Goal: Task Accomplishment & Management: Manage account settings

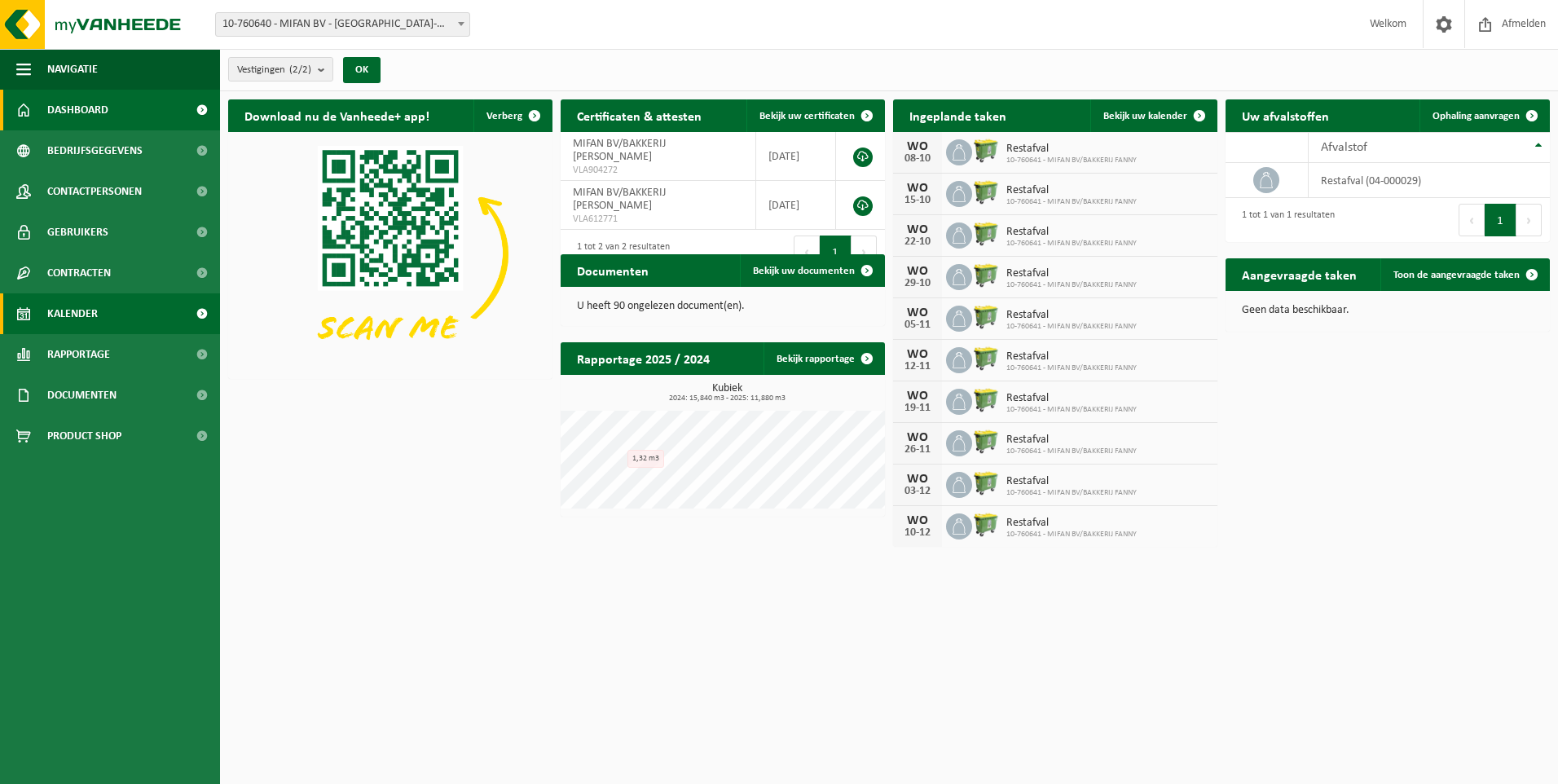
click at [65, 310] on span "Kalender" at bounding box center [72, 313] width 50 height 41
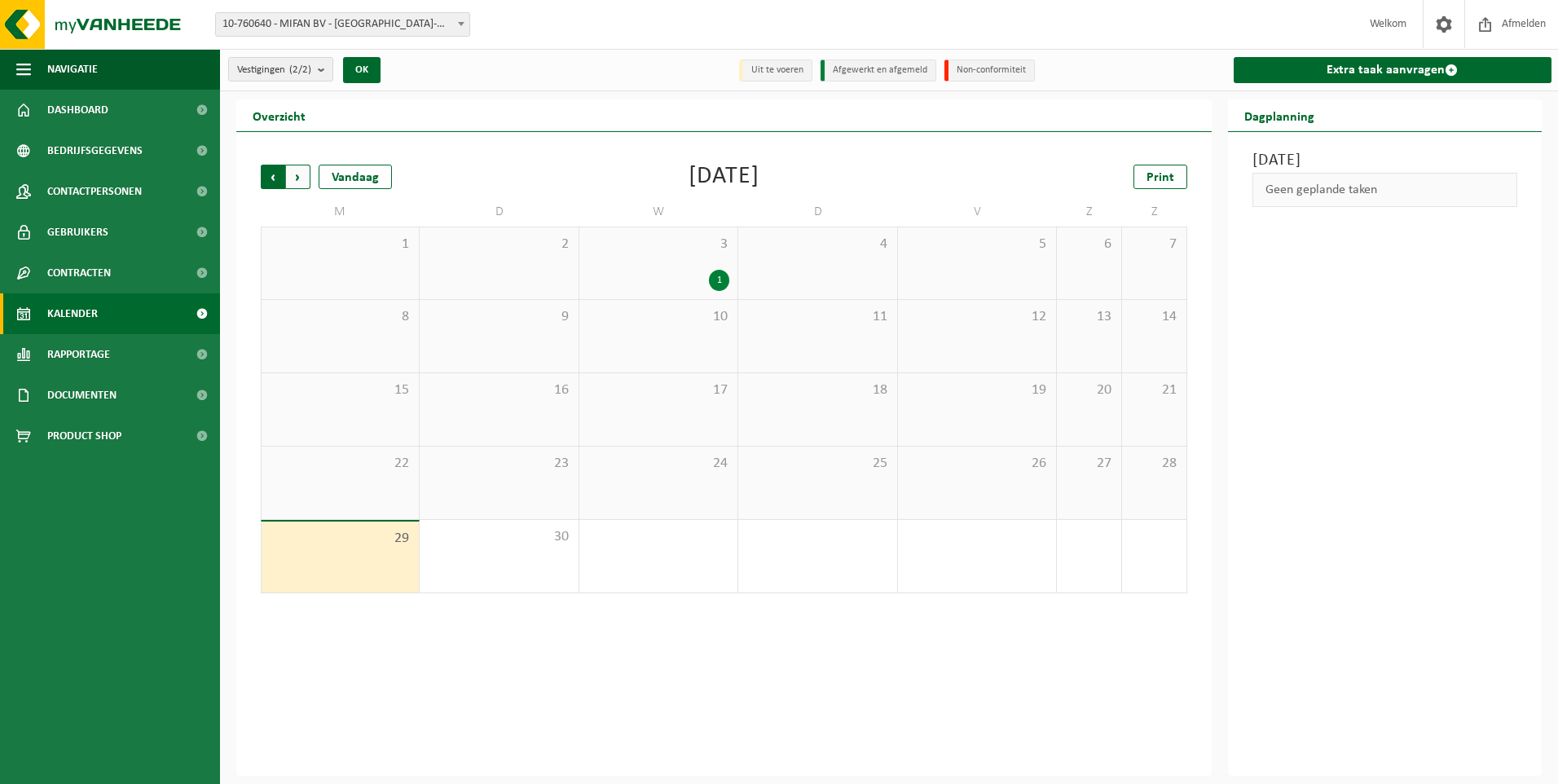
click at [293, 178] on span "Volgende" at bounding box center [298, 177] width 25 height 25
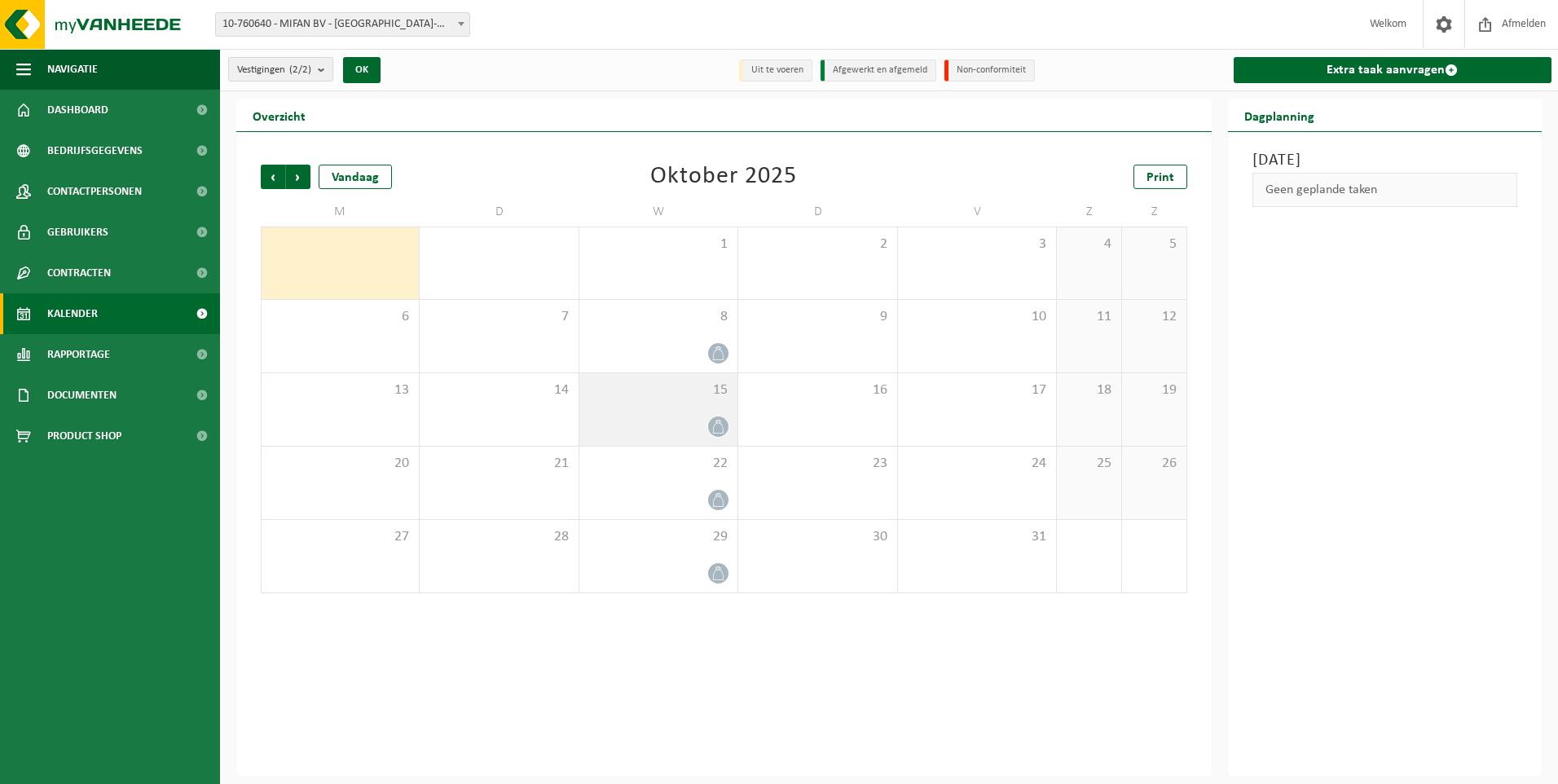
click at [669, 399] on div "15" at bounding box center [658, 409] width 158 height 73
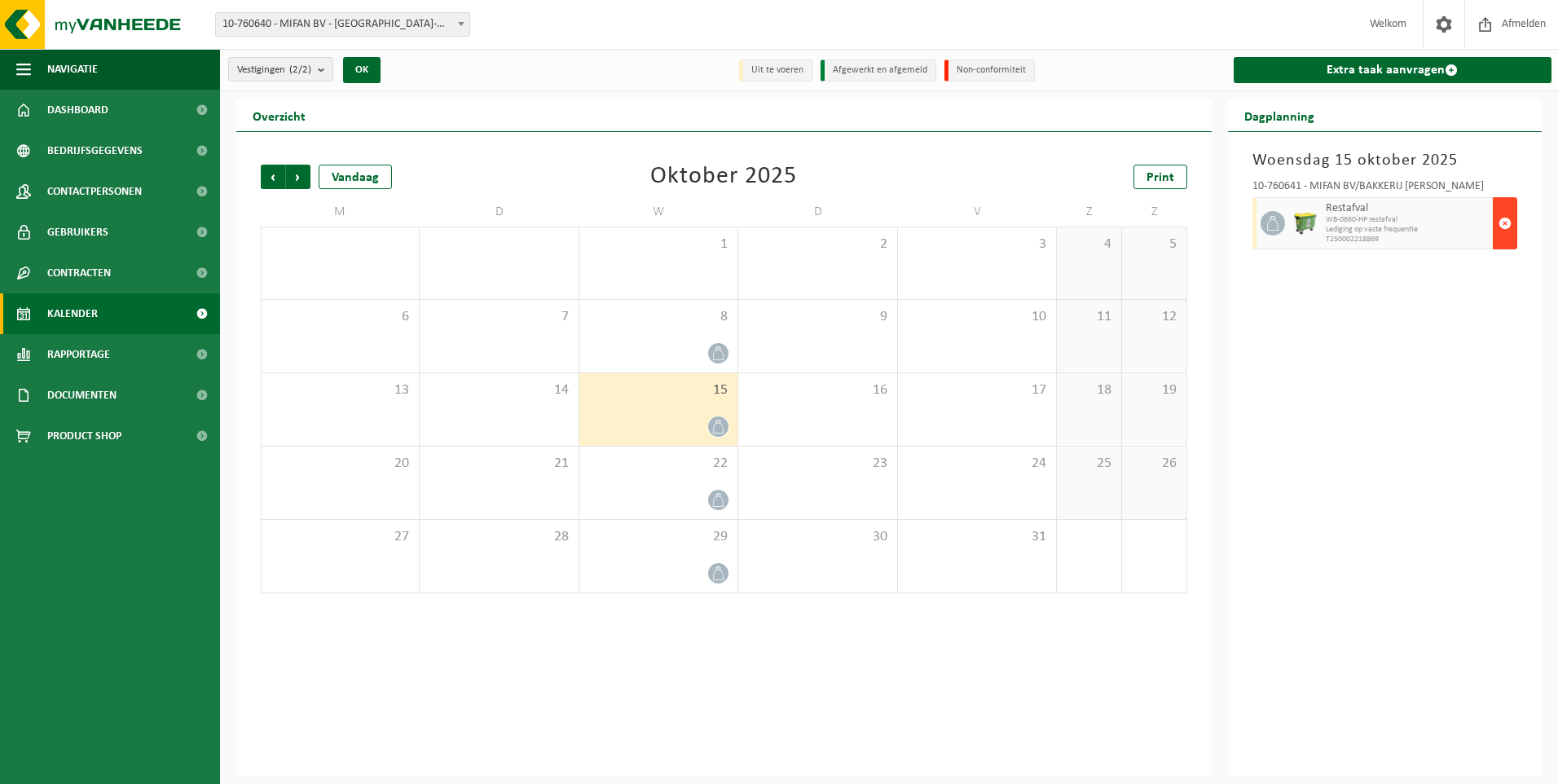
click at [1506, 224] on span "button" at bounding box center [1506, 223] width 13 height 32
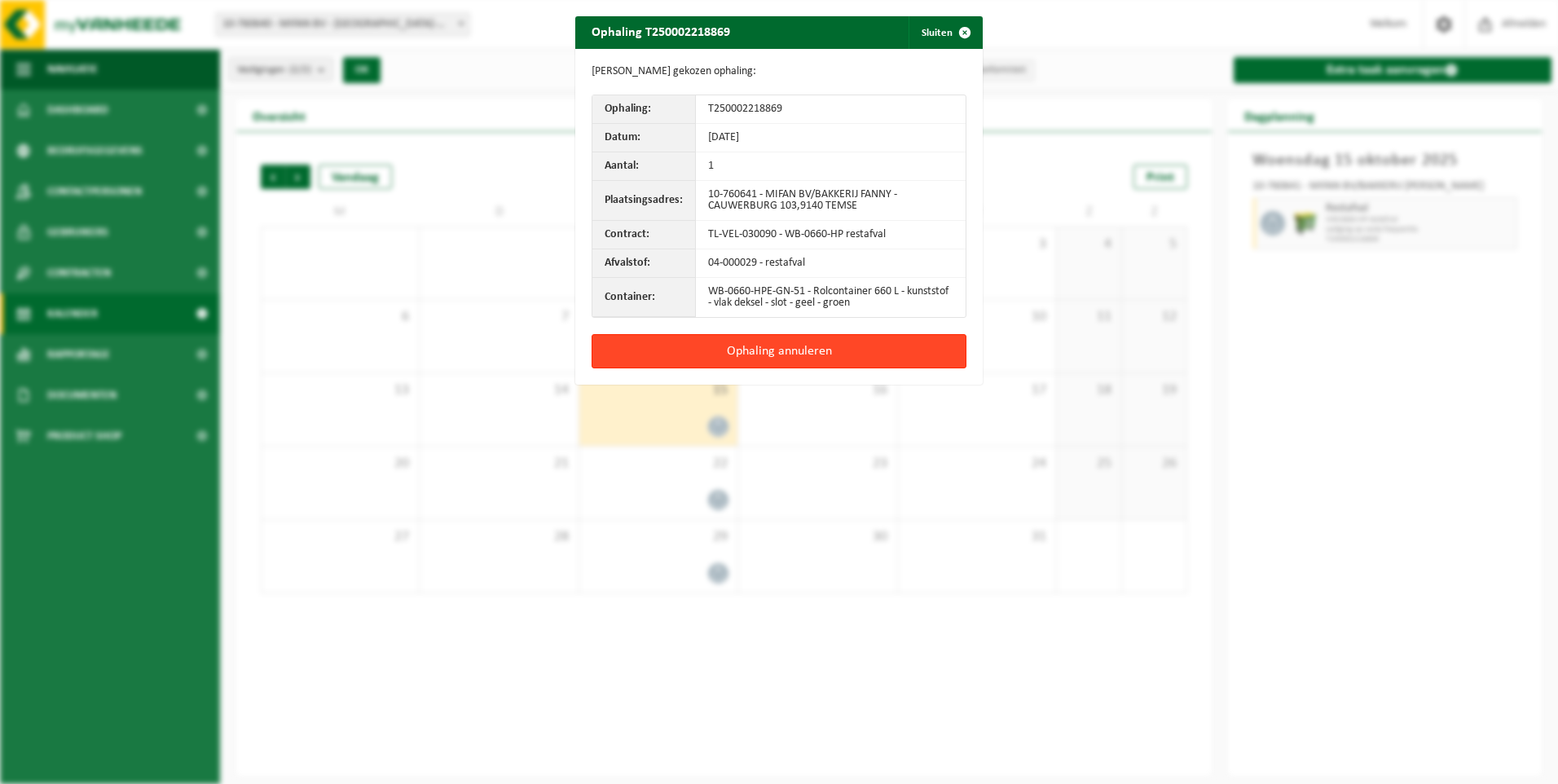
click at [772, 348] on button "Ophaling annuleren" at bounding box center [779, 351] width 375 height 34
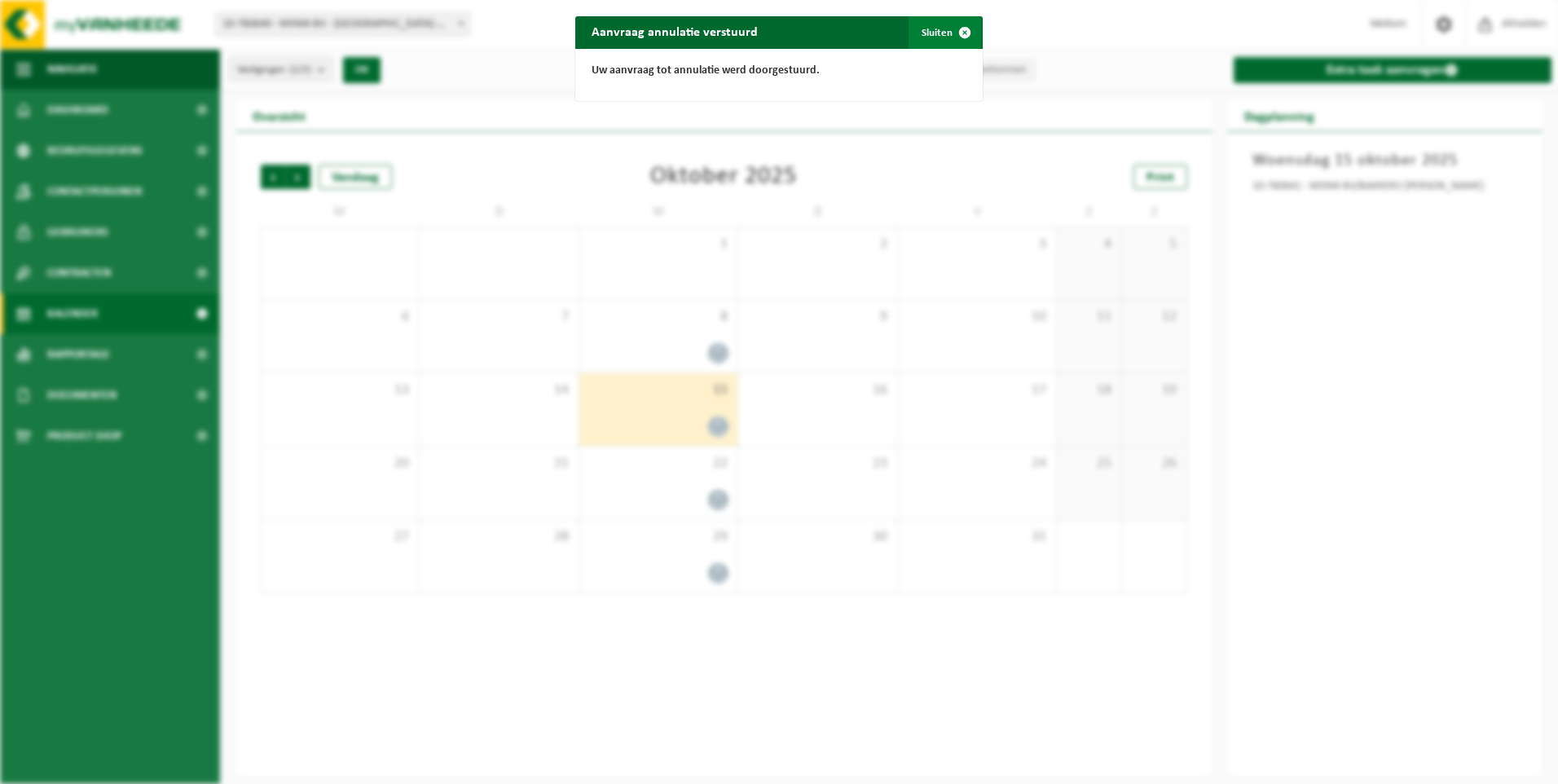
click at [924, 32] on button "Sluiten" at bounding box center [945, 32] width 73 height 32
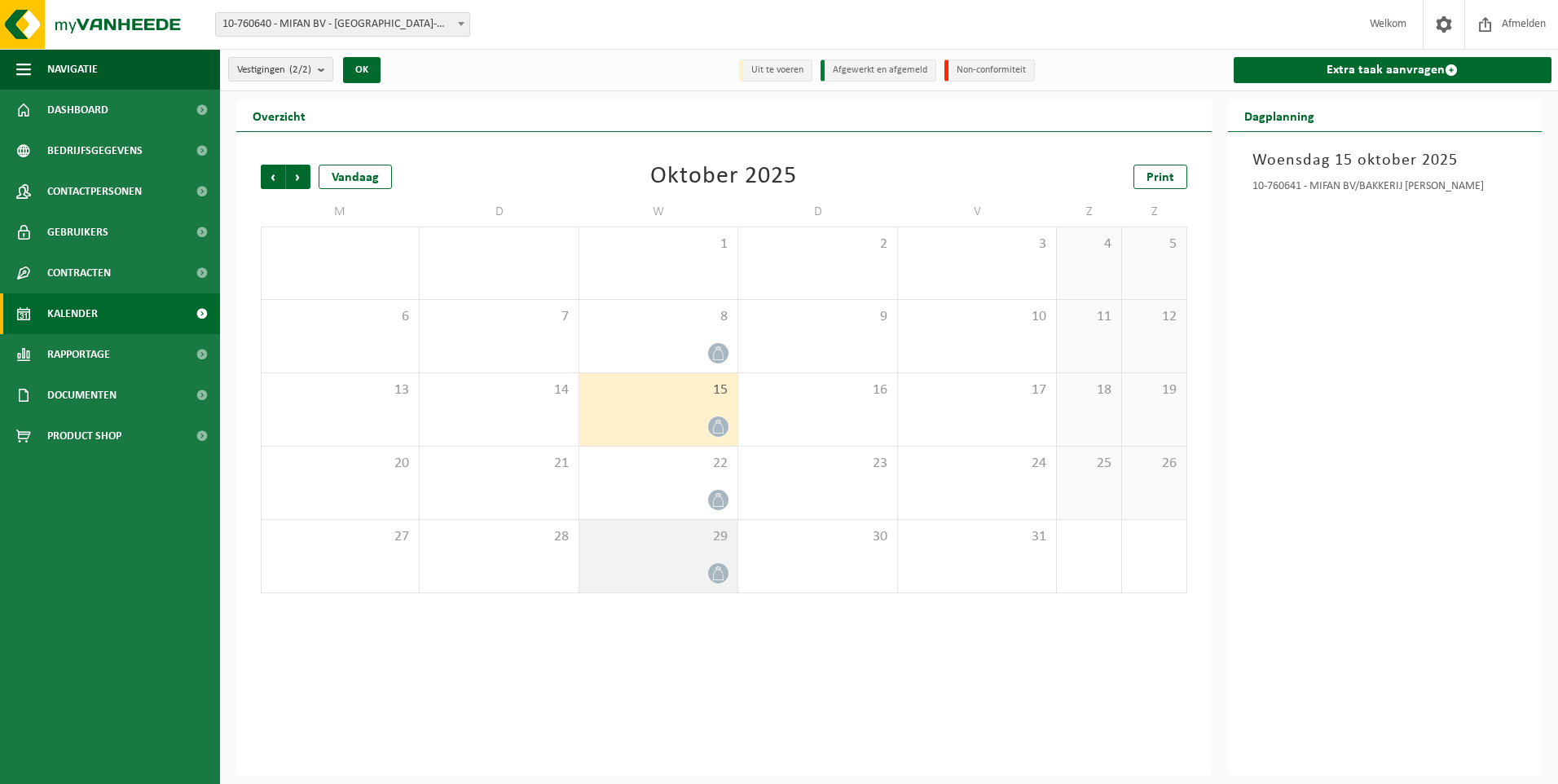
click at [664, 548] on div "29" at bounding box center [658, 556] width 158 height 73
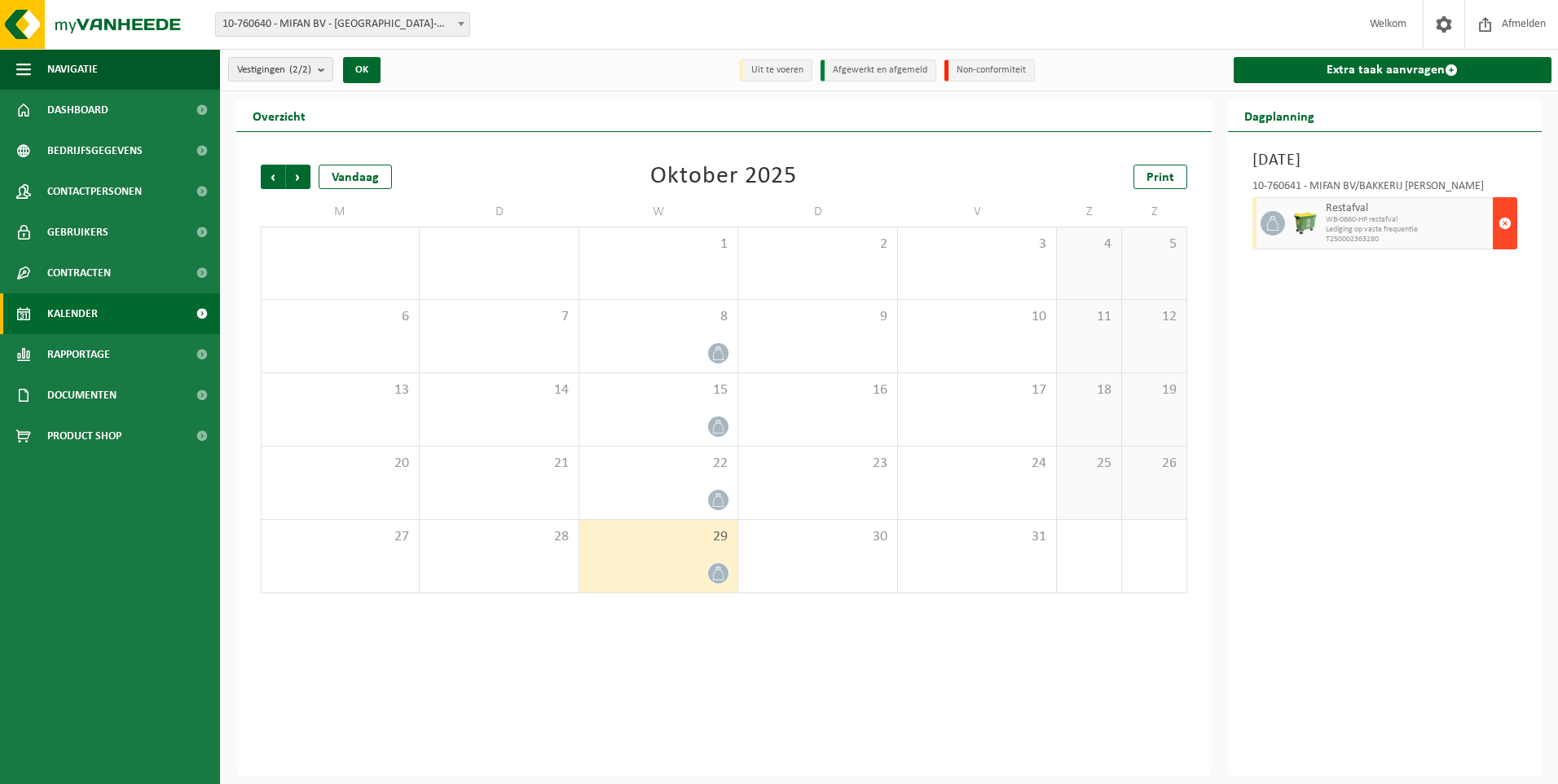
click at [1506, 219] on span "button" at bounding box center [1506, 223] width 13 height 32
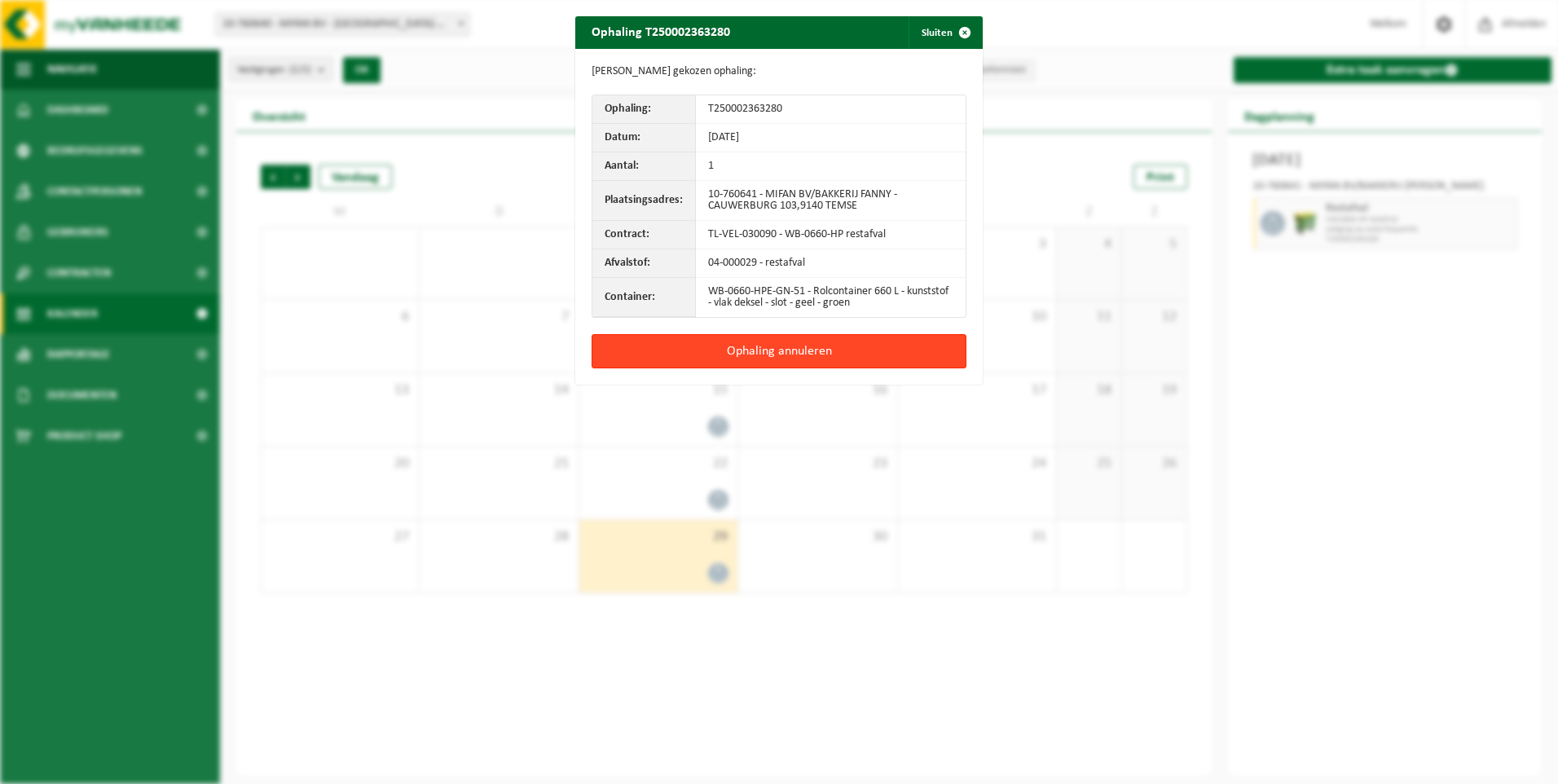
click at [792, 354] on button "Ophaling annuleren" at bounding box center [779, 351] width 375 height 34
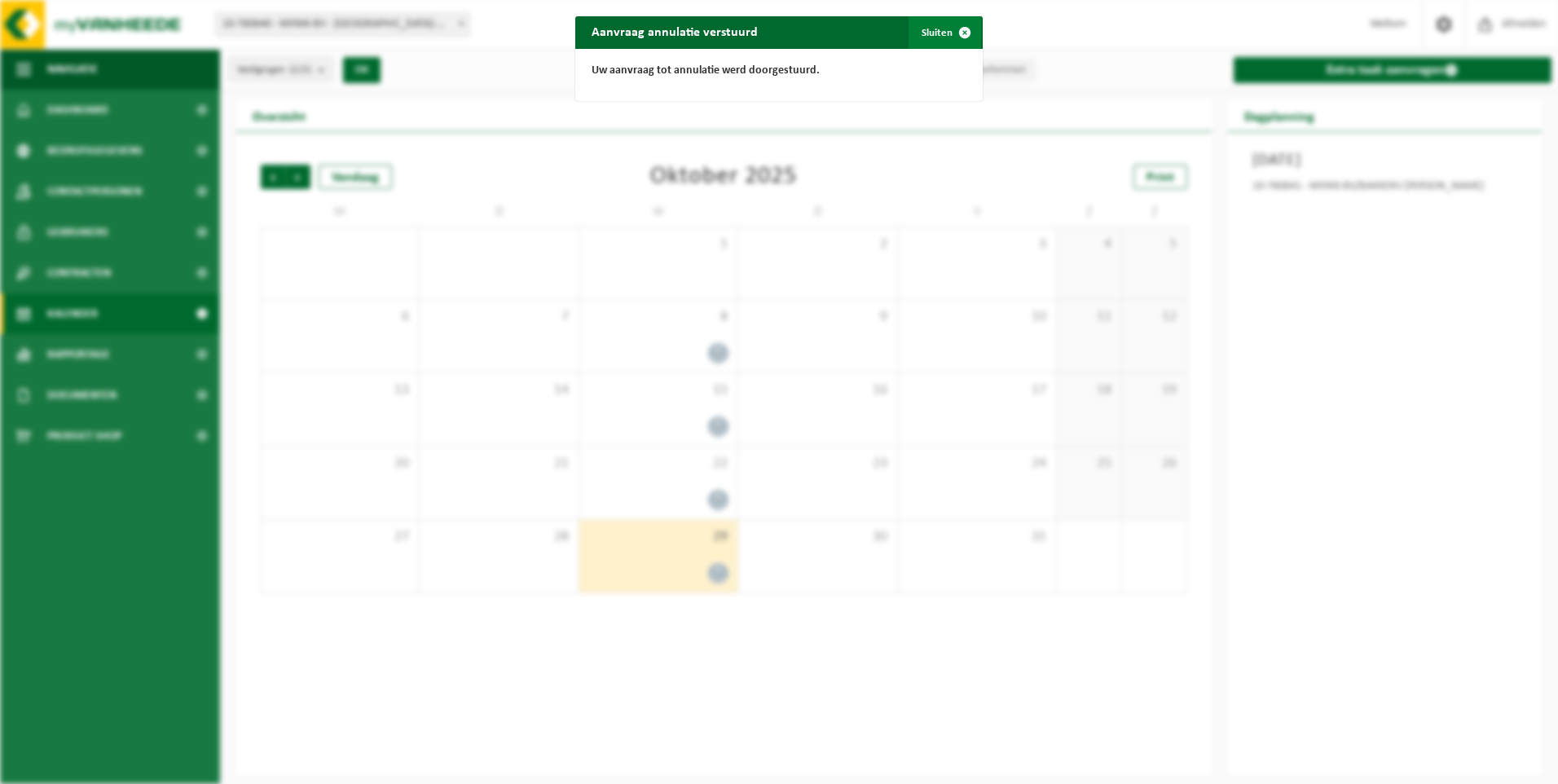
click at [929, 31] on button "Sluiten" at bounding box center [945, 32] width 73 height 32
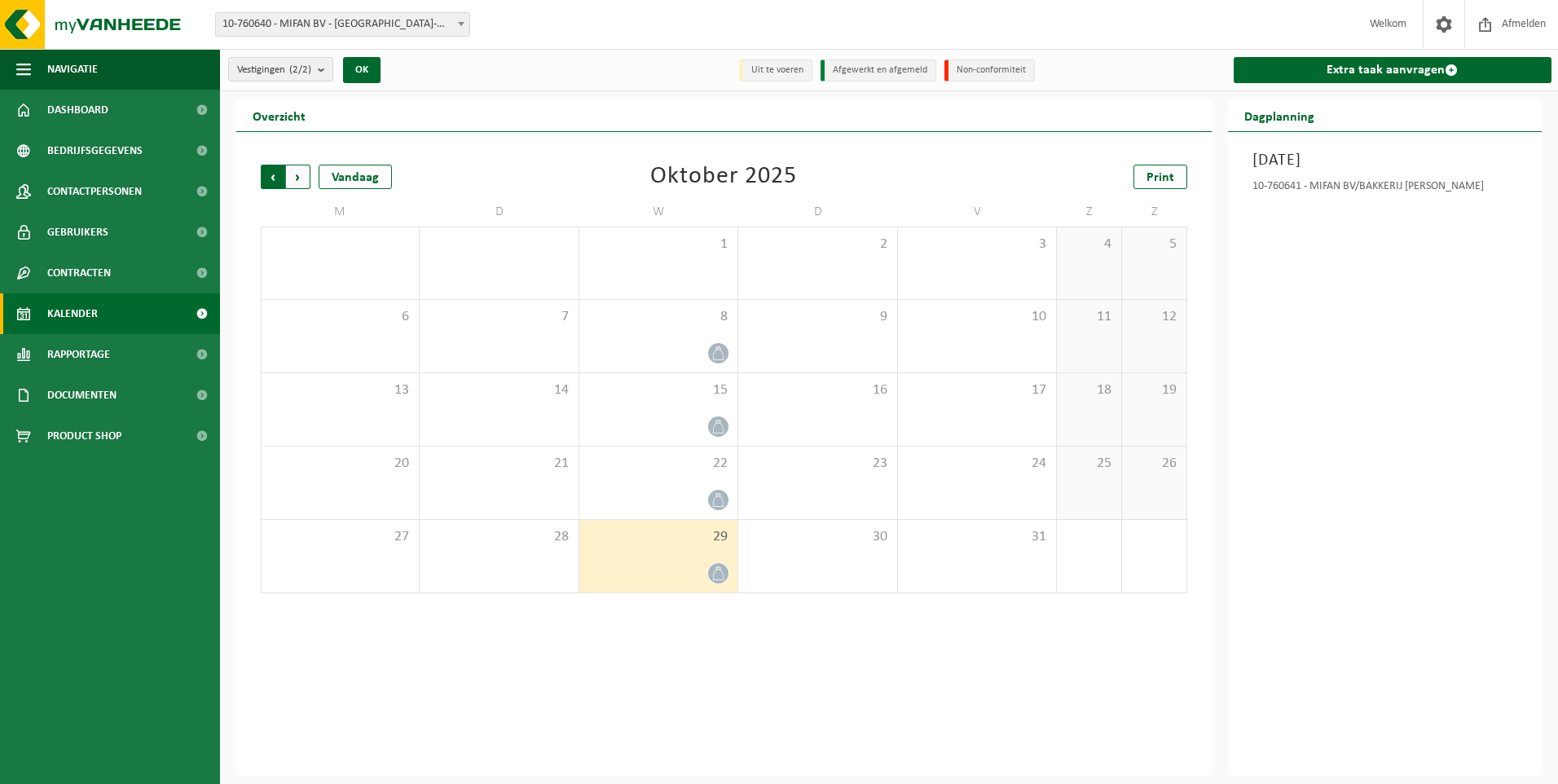
click at [295, 178] on span "Volgende" at bounding box center [298, 177] width 25 height 25
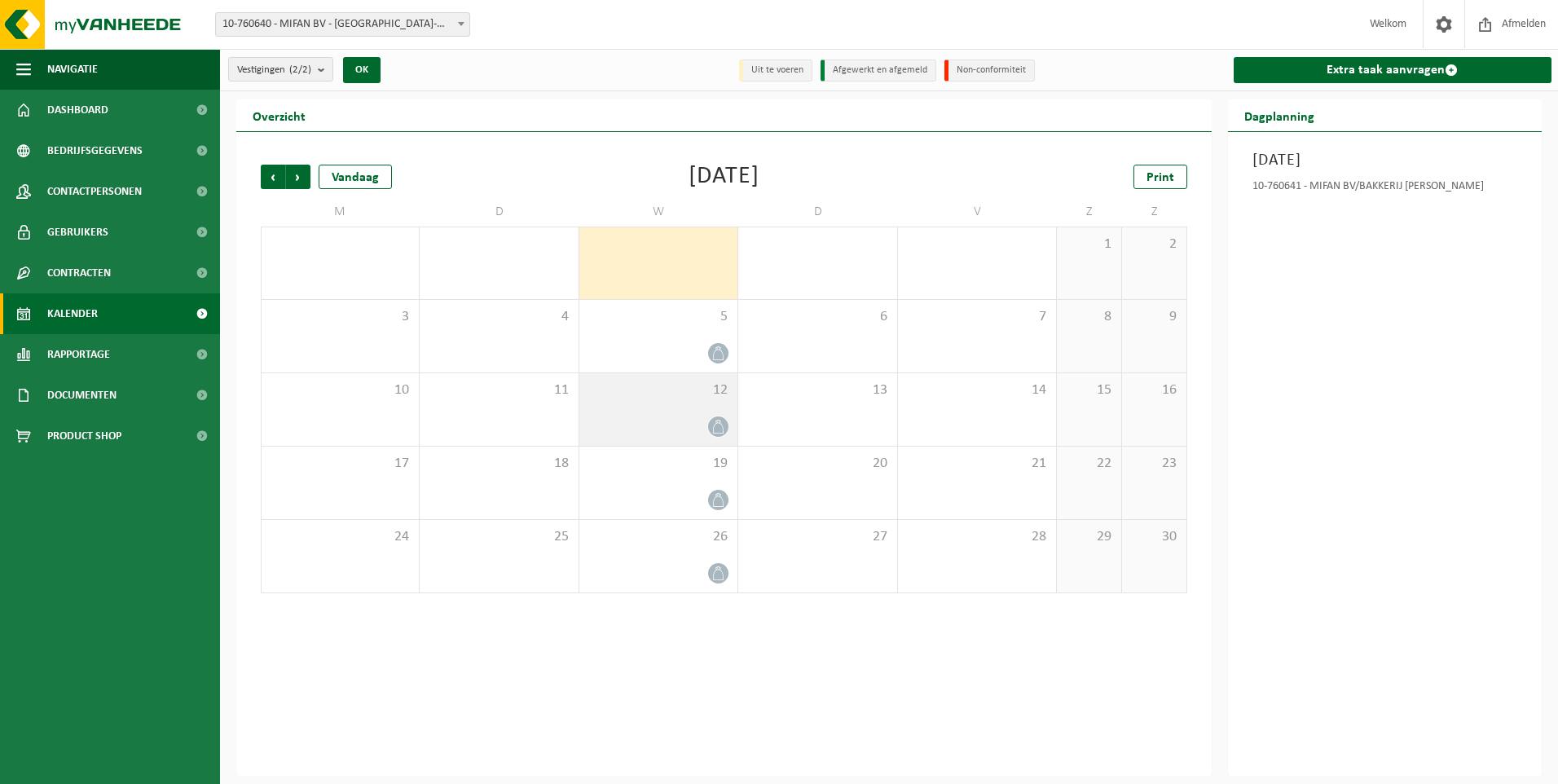
click at [674, 399] on div "12" at bounding box center [658, 409] width 158 height 73
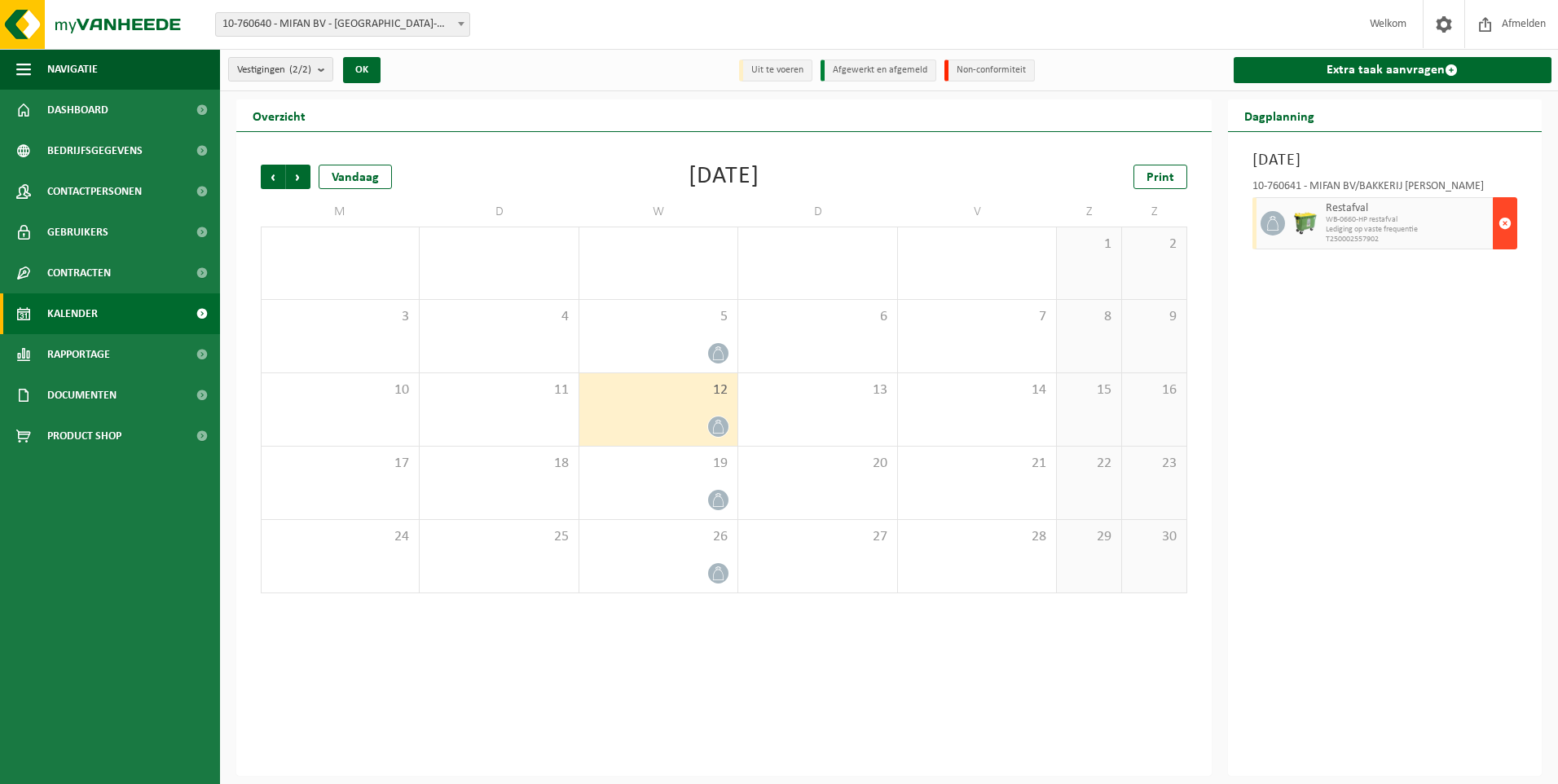
click at [1499, 218] on span "button" at bounding box center [1506, 223] width 13 height 32
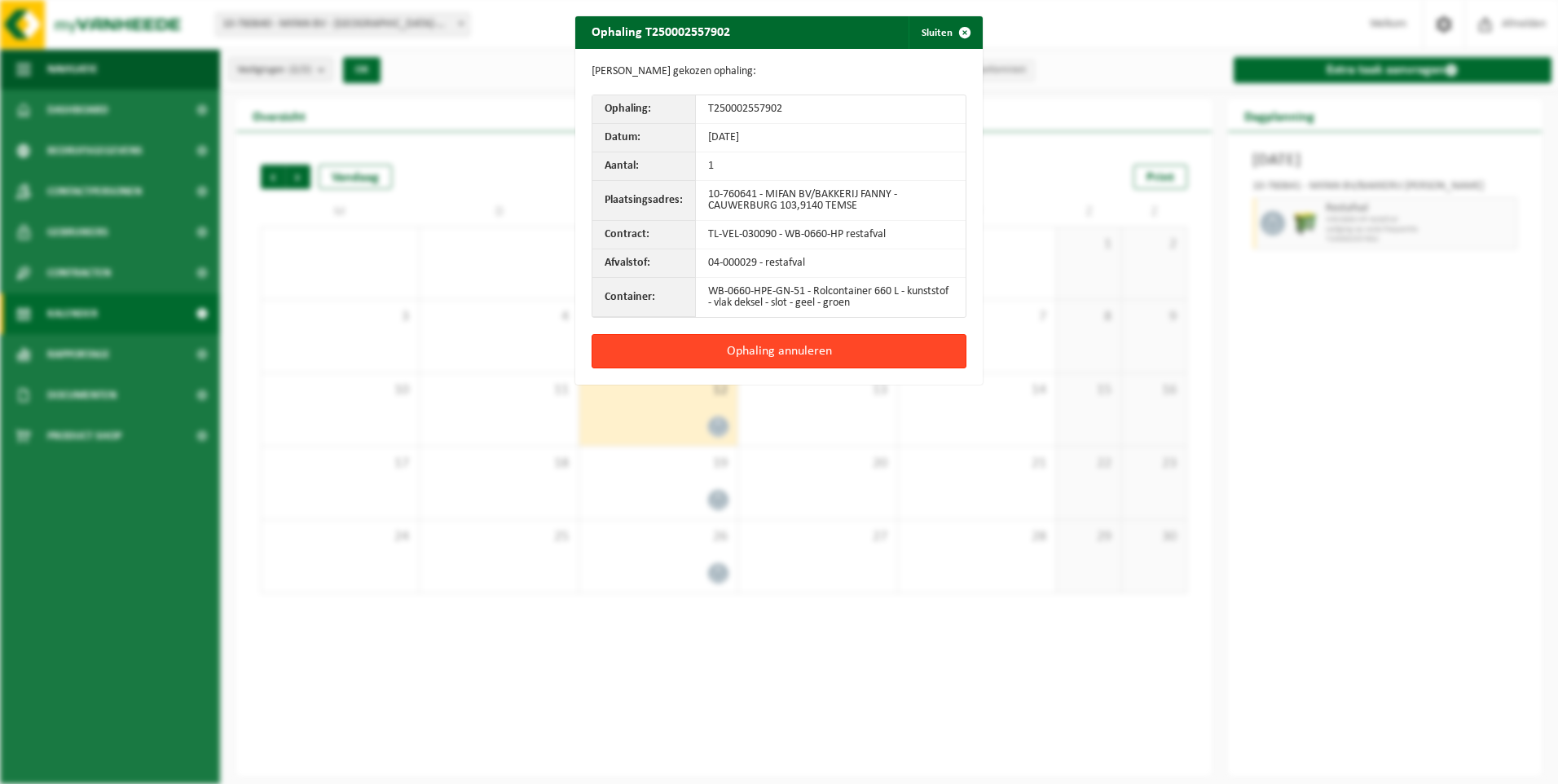
click at [796, 347] on button "Ophaling annuleren" at bounding box center [779, 351] width 375 height 34
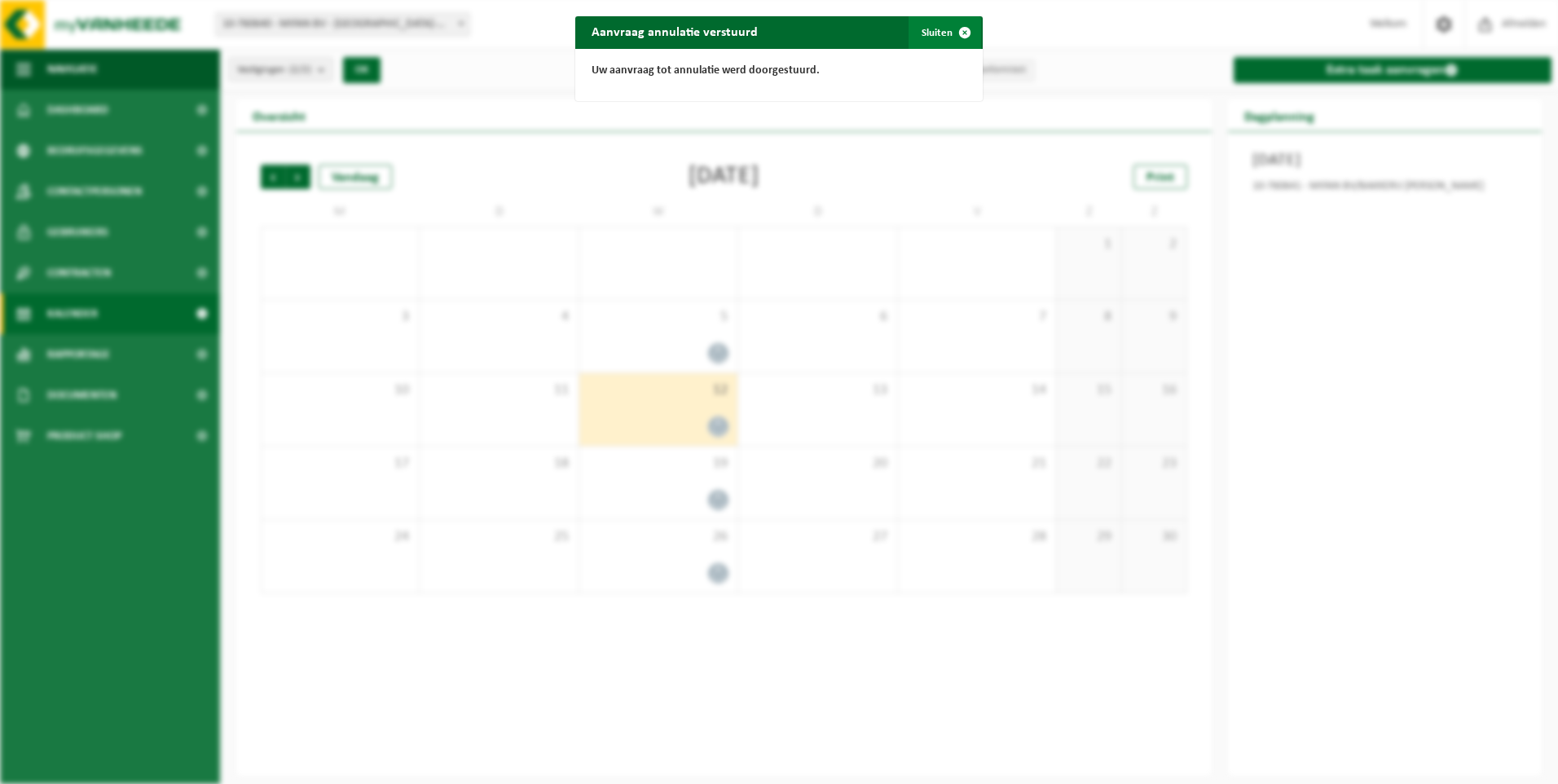
click at [949, 34] on span "button" at bounding box center [965, 32] width 32 height 32
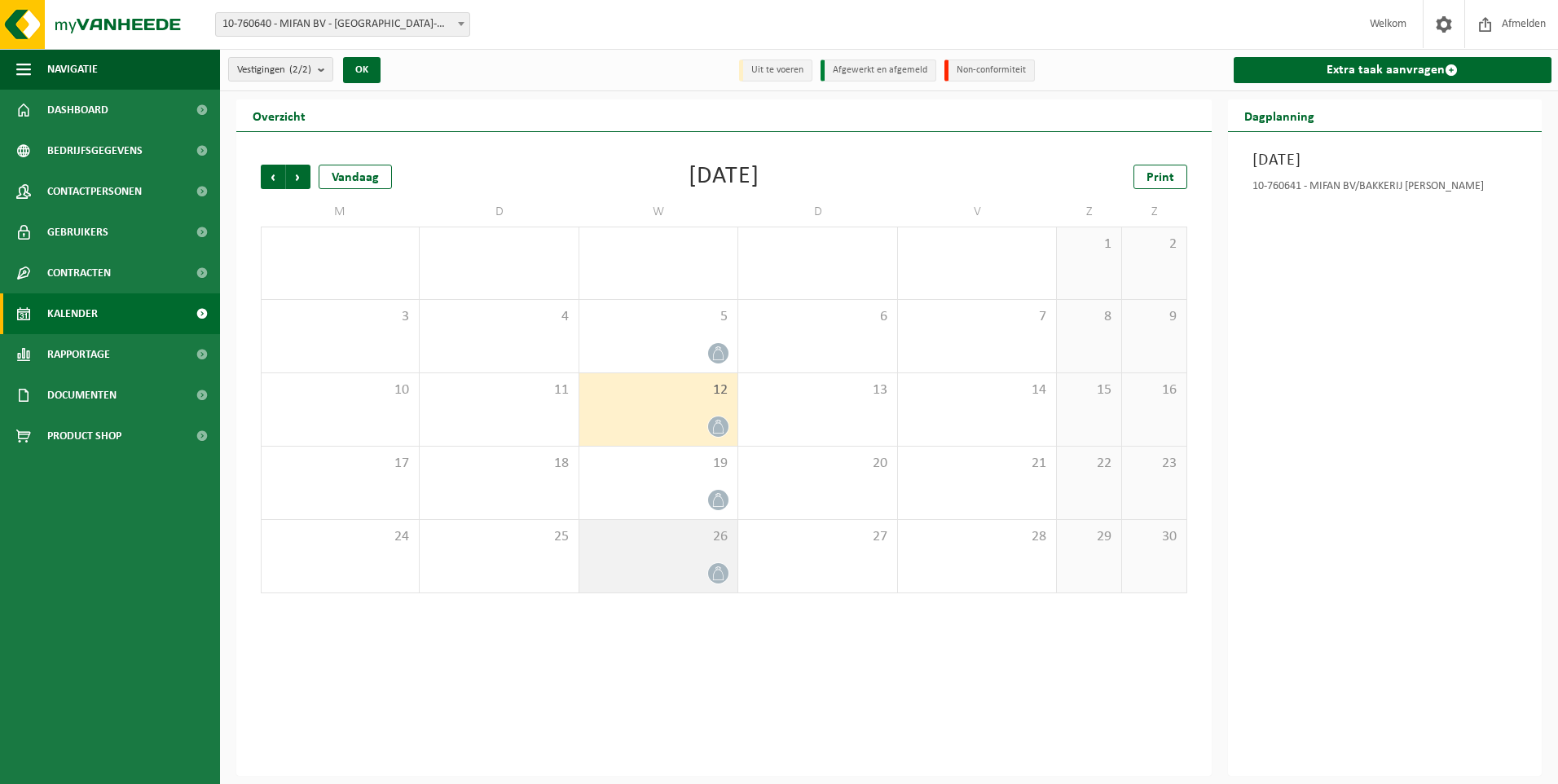
click at [657, 570] on div at bounding box center [658, 573] width 142 height 22
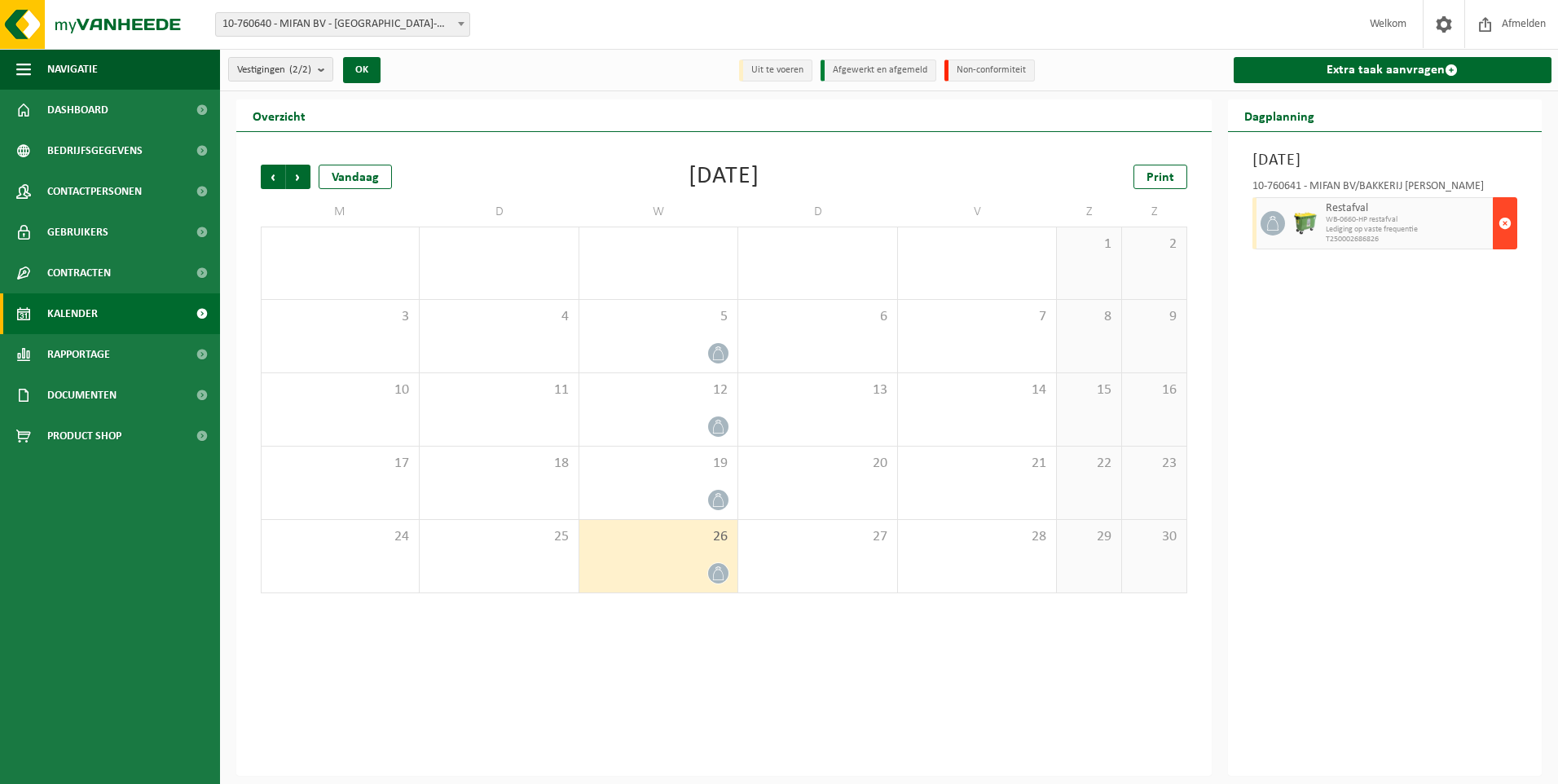
click at [1510, 221] on span "button" at bounding box center [1506, 223] width 13 height 32
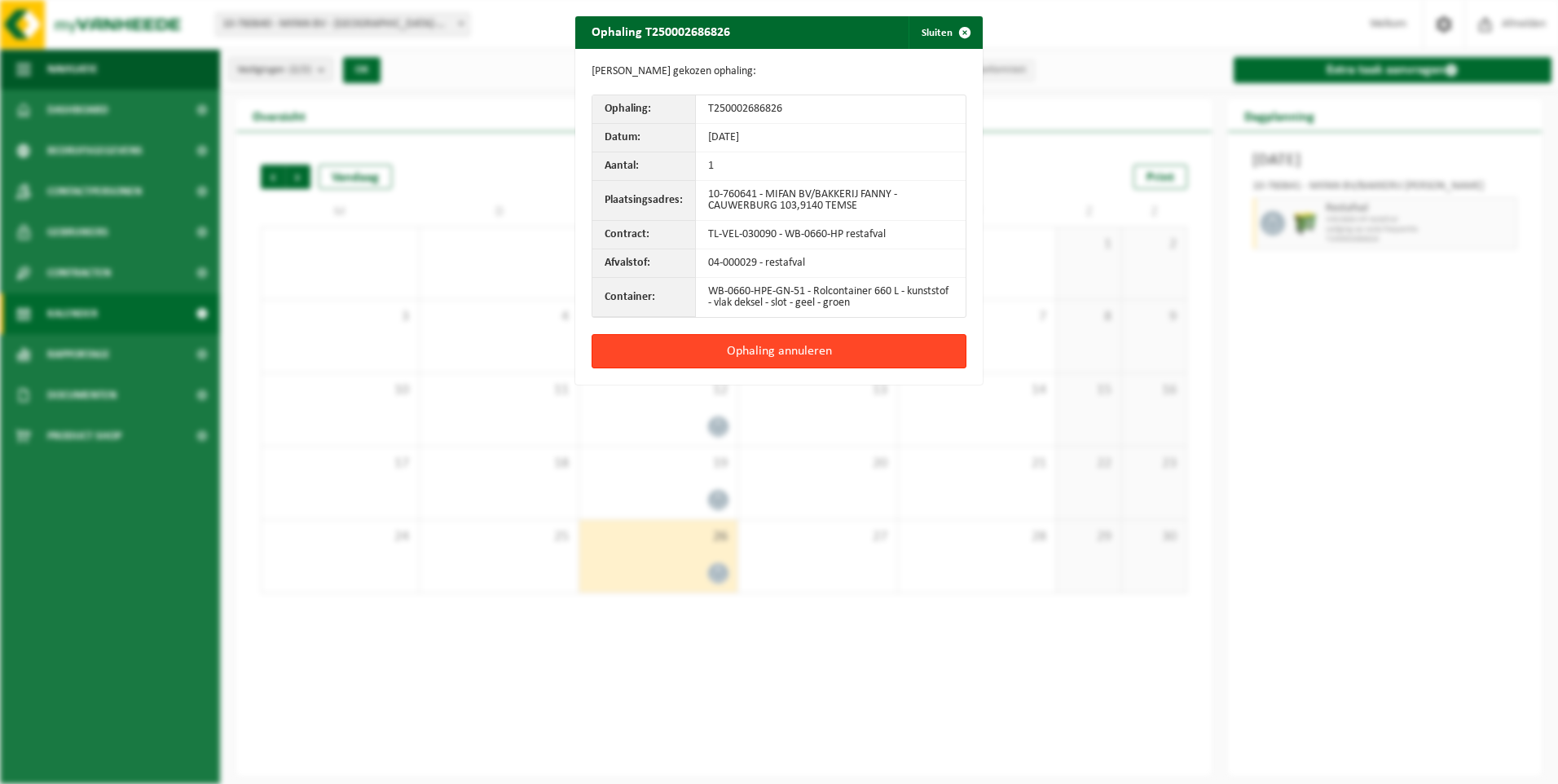
click at [782, 349] on button "Ophaling annuleren" at bounding box center [779, 351] width 375 height 34
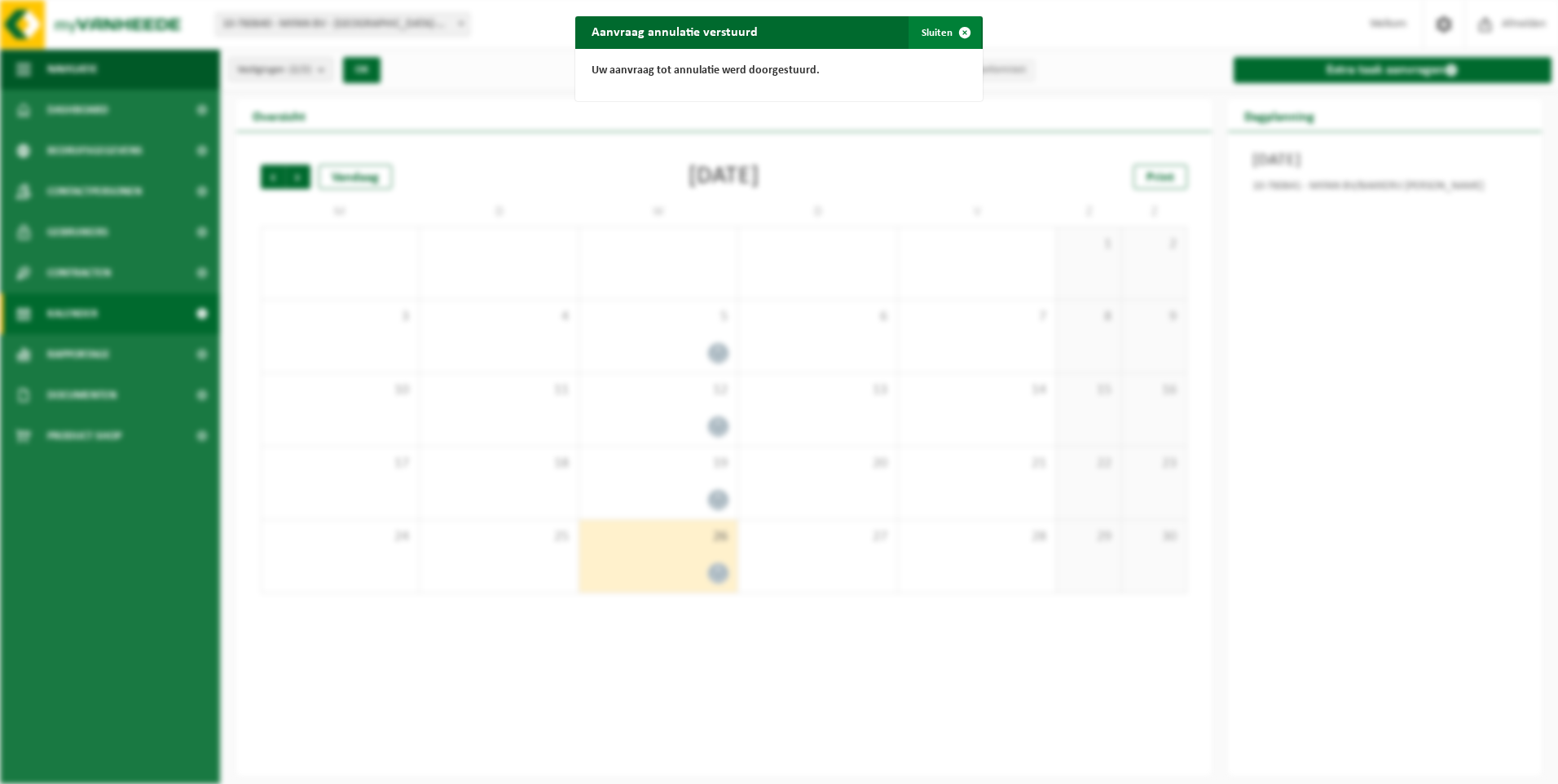
click at [929, 27] on button "Sluiten" at bounding box center [945, 32] width 73 height 32
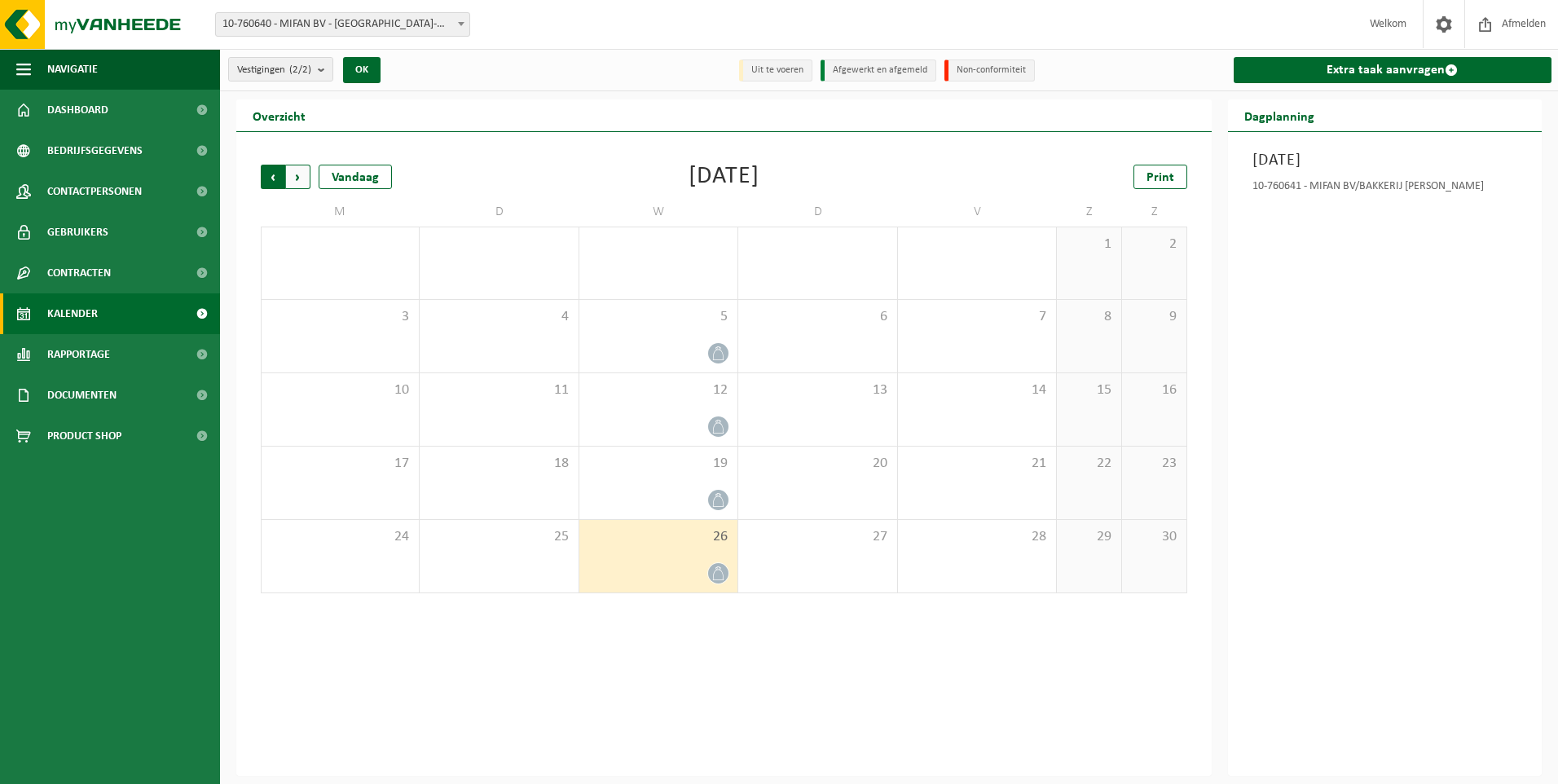
click at [301, 171] on span "Volgende" at bounding box center [298, 177] width 25 height 25
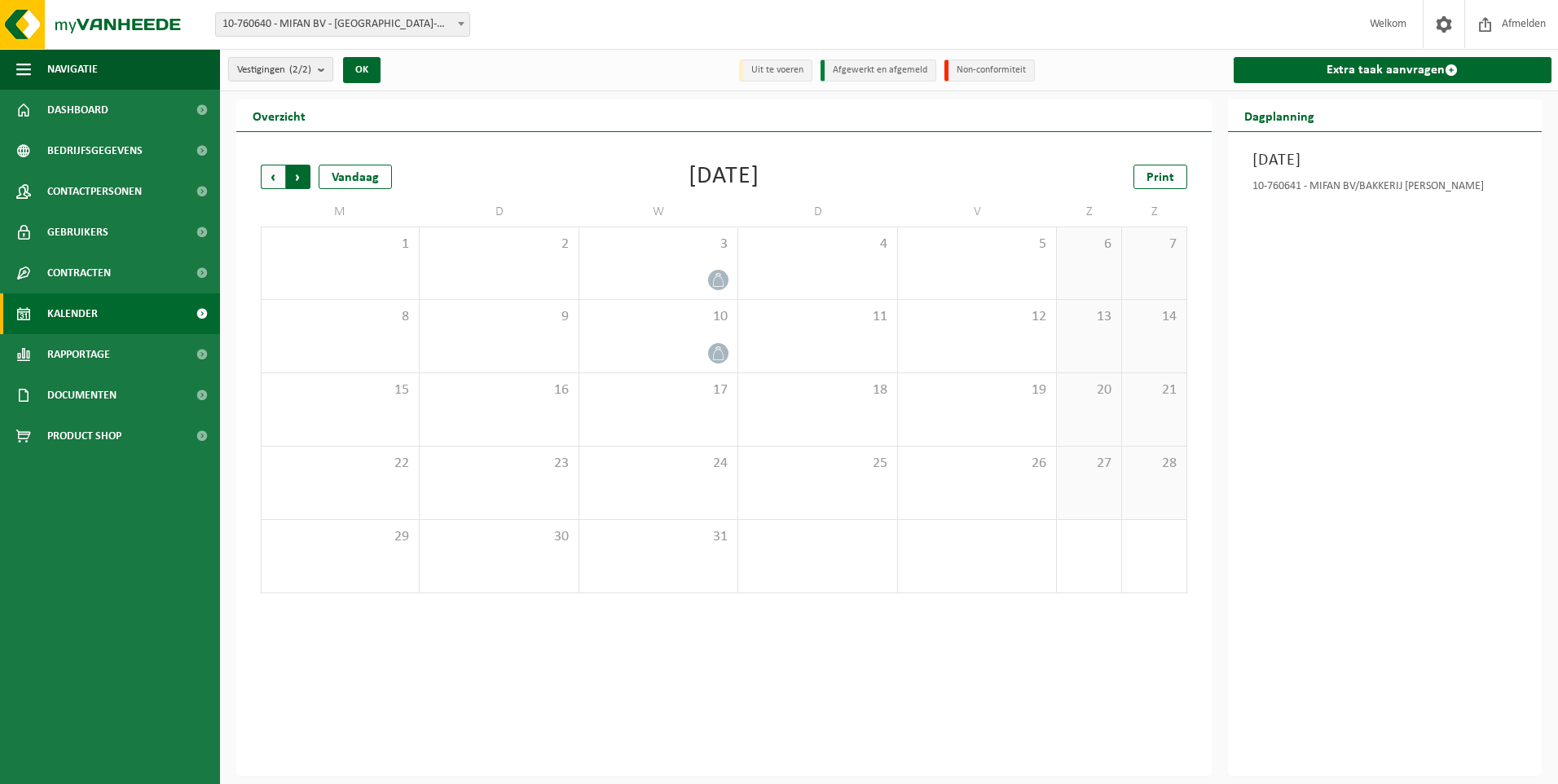
click at [278, 176] on span "Vorige" at bounding box center [273, 177] width 25 height 25
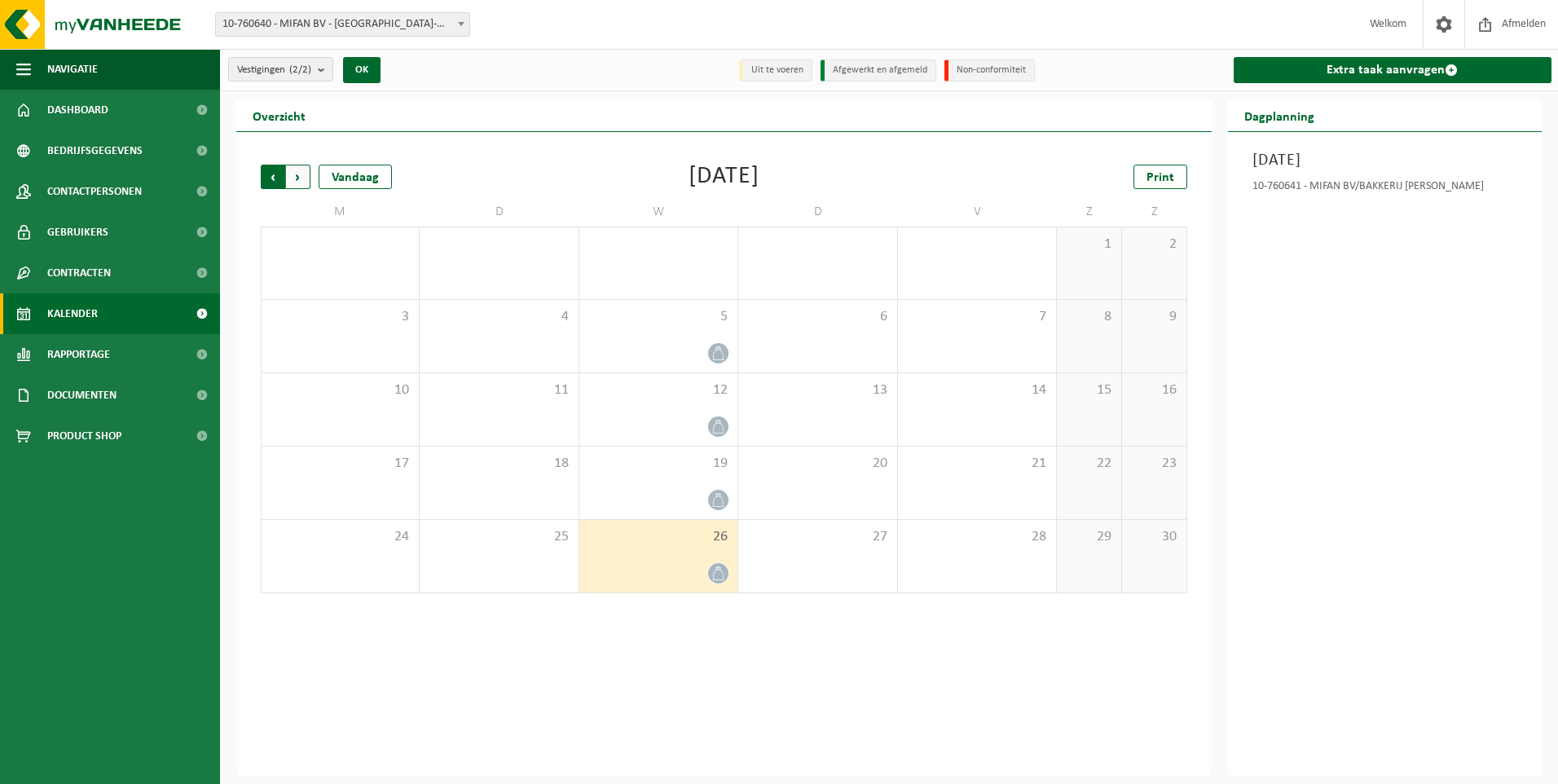
click at [297, 178] on span "Volgende" at bounding box center [298, 177] width 25 height 25
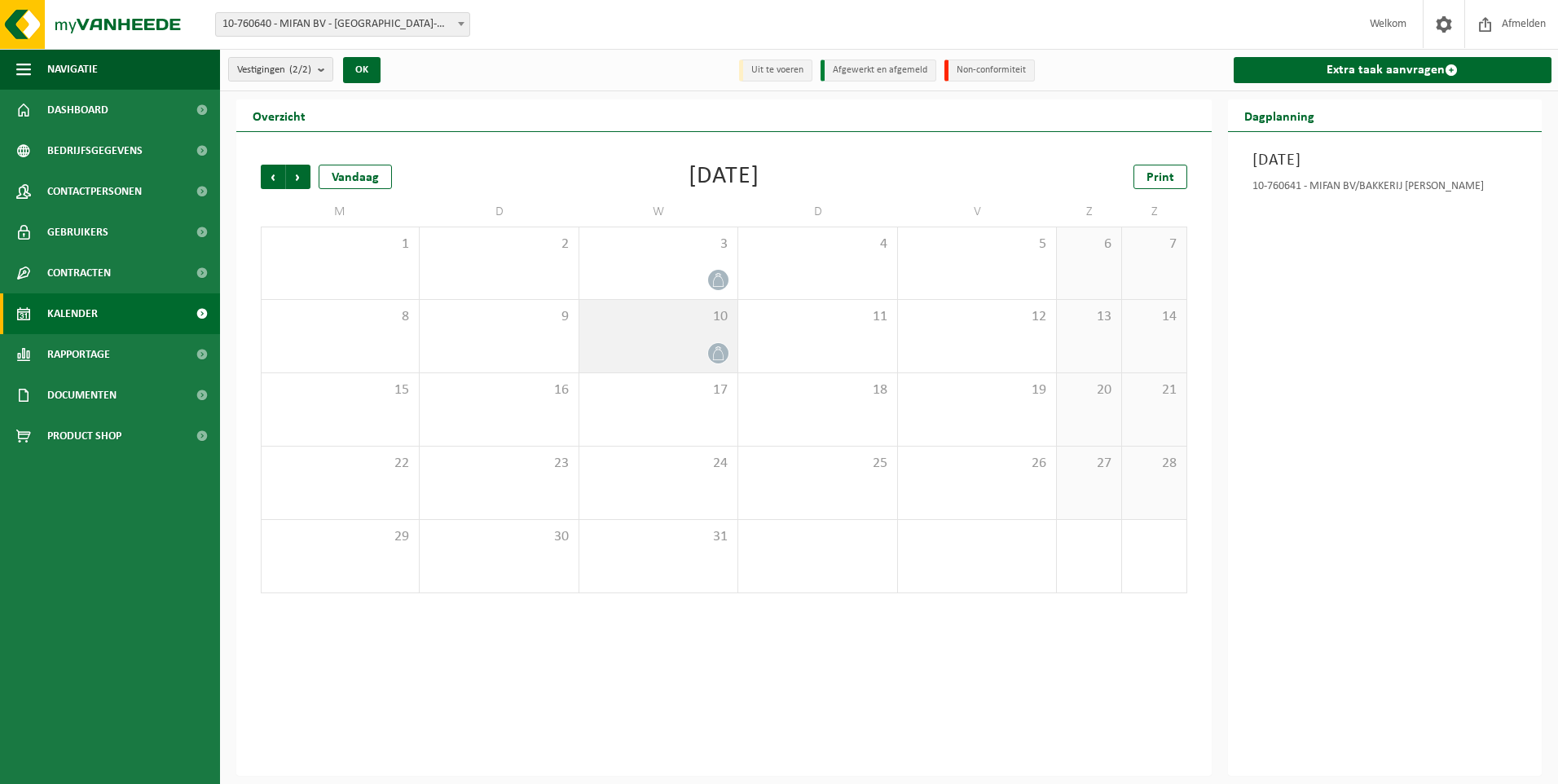
click at [681, 333] on div "10" at bounding box center [658, 336] width 158 height 73
